Goal: Navigation & Orientation: Find specific page/section

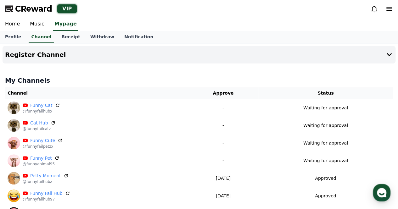
click at [10, 9] on polygon at bounding box center [9, 9] width 8 height 7
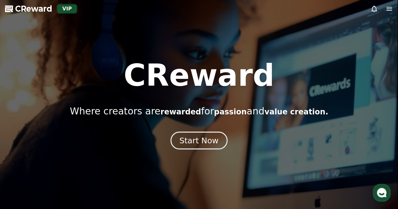
click at [195, 135] on button "Start Now" at bounding box center [198, 140] width 57 height 18
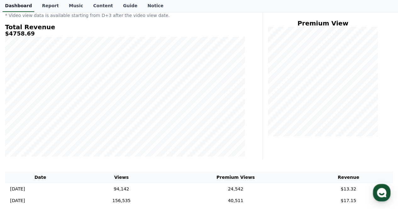
scroll to position [31, 0]
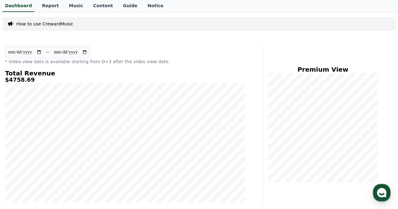
click at [21, 7] on link "Dashboard" at bounding box center [19, 6] width 32 height 12
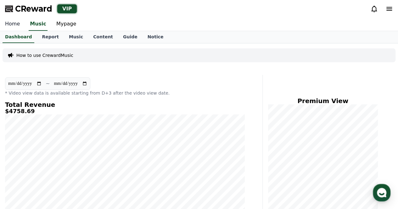
click at [13, 22] on link "Home" at bounding box center [12, 24] width 25 height 13
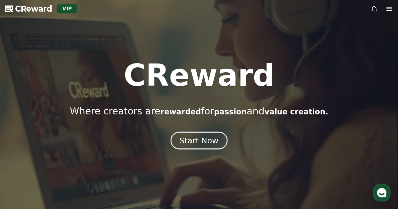
click at [188, 137] on div "Start Now" at bounding box center [198, 140] width 39 height 11
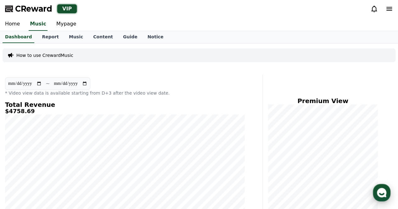
click at [381, 194] on icon "button" at bounding box center [381, 192] width 11 height 11
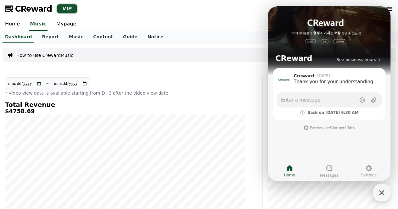
click at [14, 8] on link "CReward" at bounding box center [28, 9] width 47 height 10
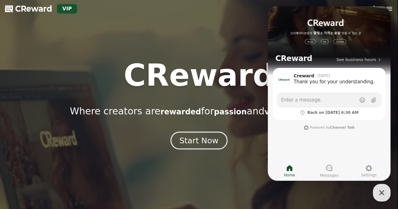
click at [201, 139] on div "Start Now" at bounding box center [198, 140] width 39 height 11
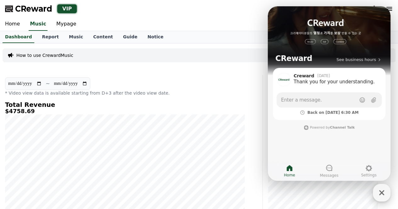
click at [381, 195] on icon "button" at bounding box center [381, 192] width 11 height 11
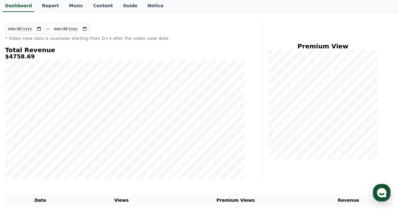
scroll to position [63, 0]
